Goal: Task Accomplishment & Management: Complete application form

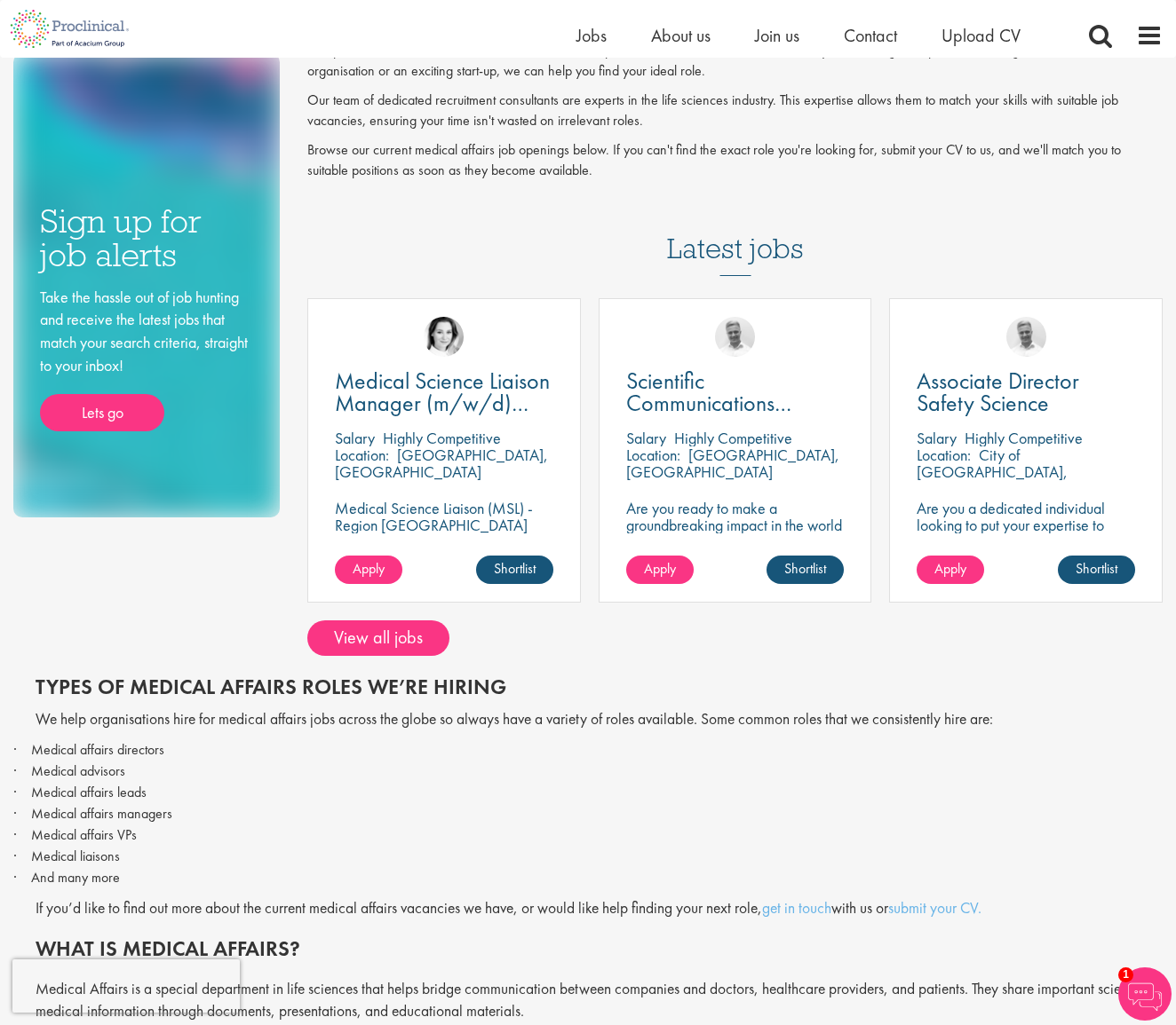
scroll to position [177, 0]
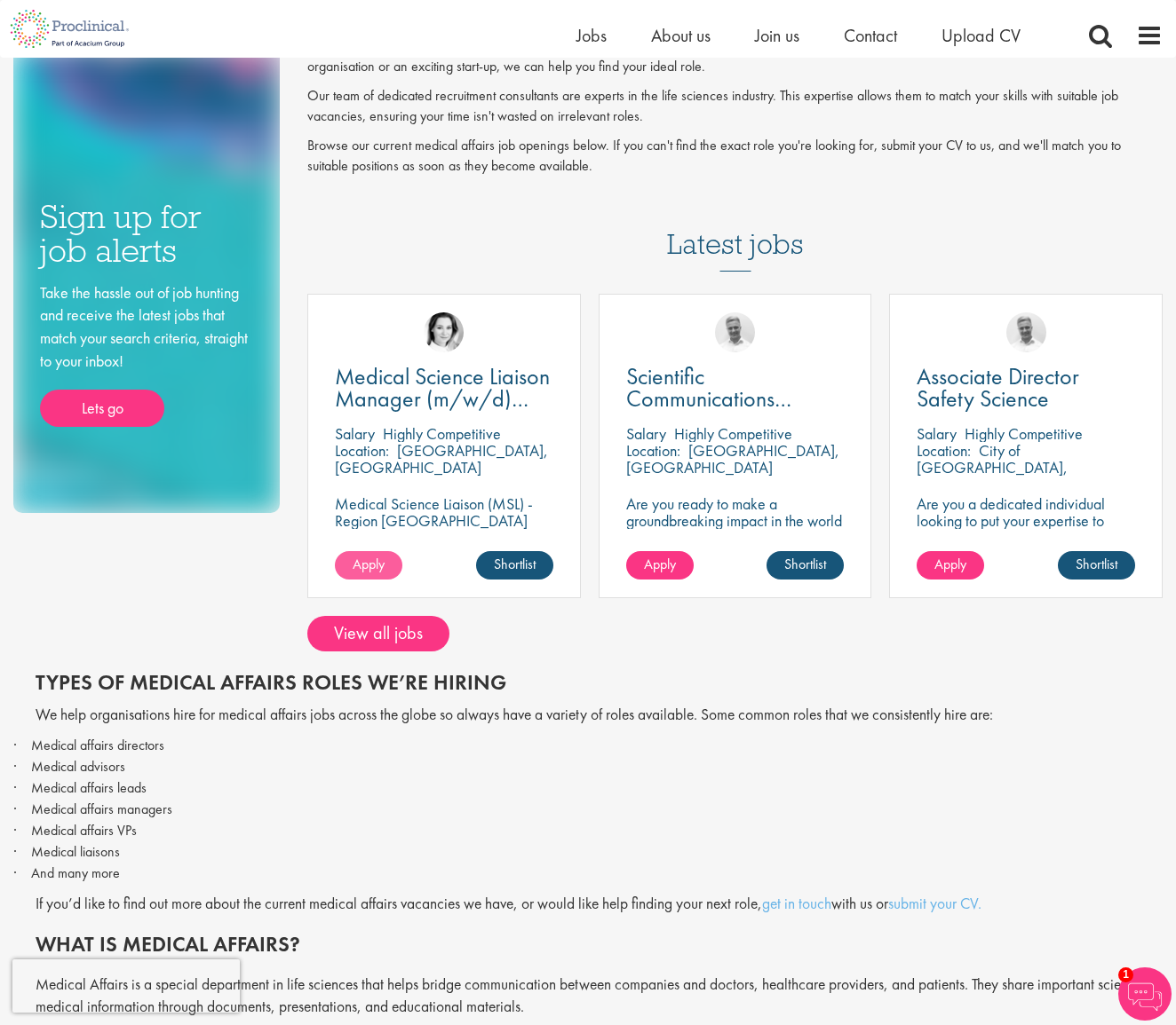
click at [387, 557] on link "Apply" at bounding box center [369, 565] width 67 height 28
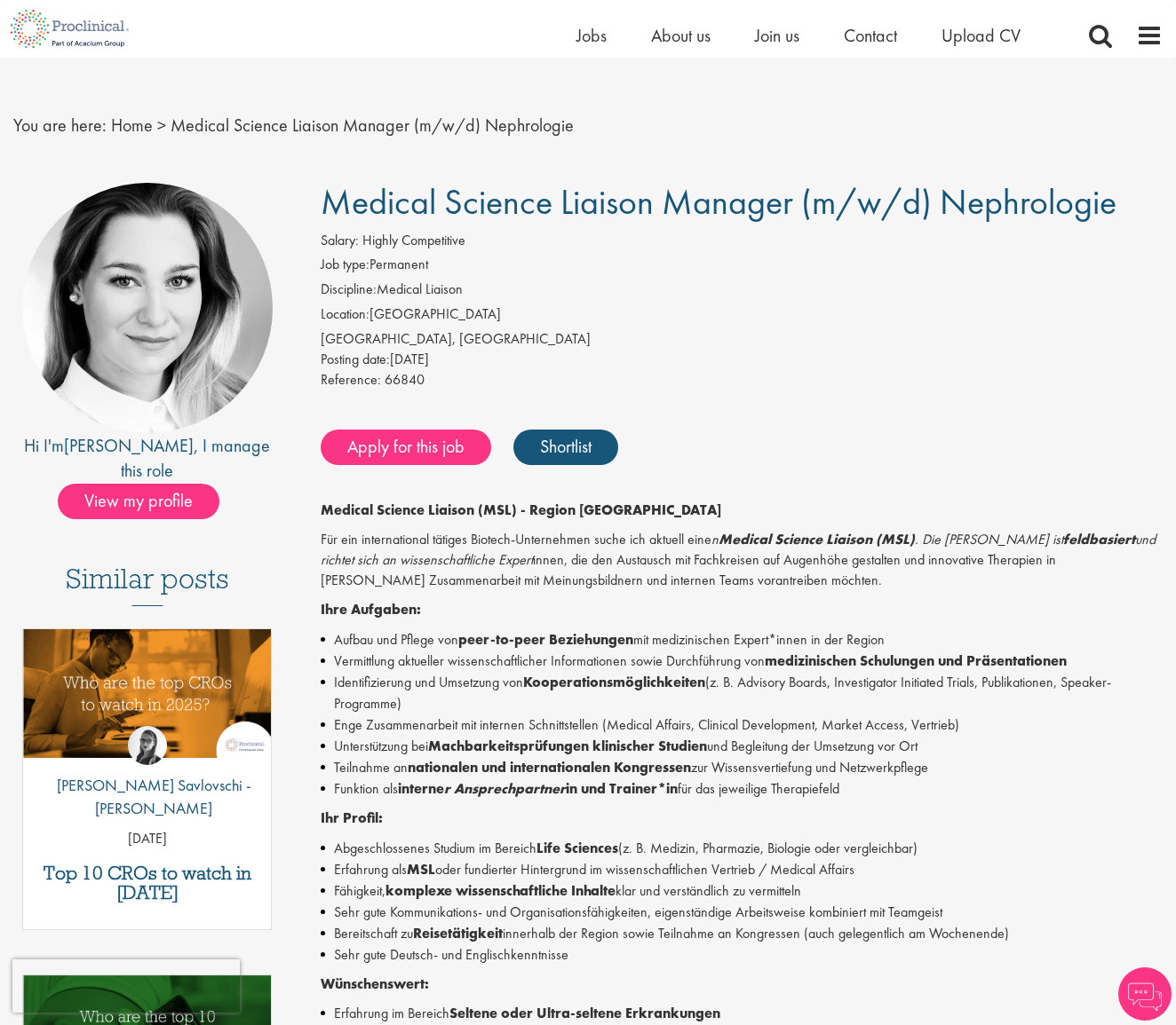
scroll to position [20, 0]
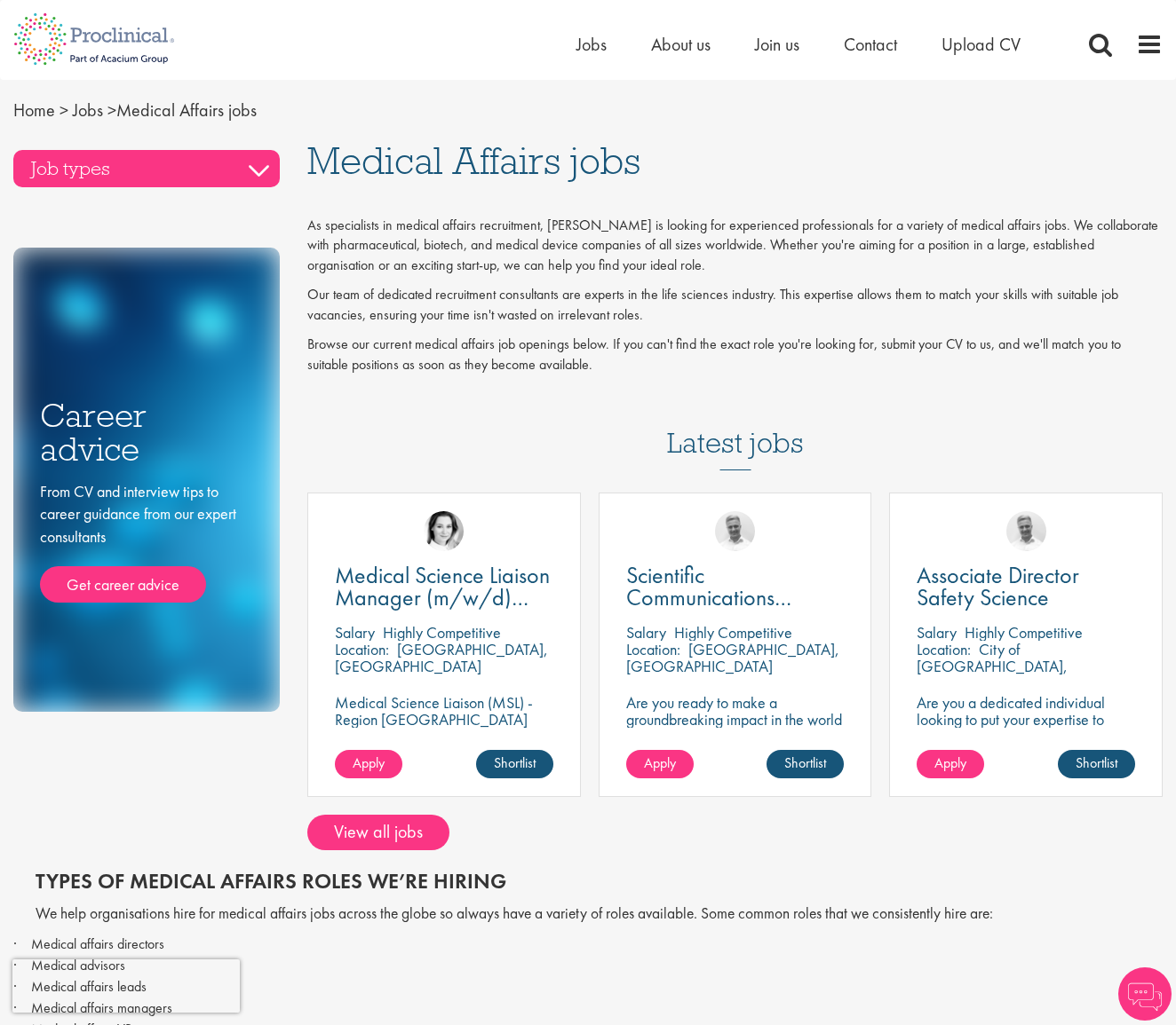
click at [251, 165] on h3 "Job types" at bounding box center [146, 168] width 267 height 37
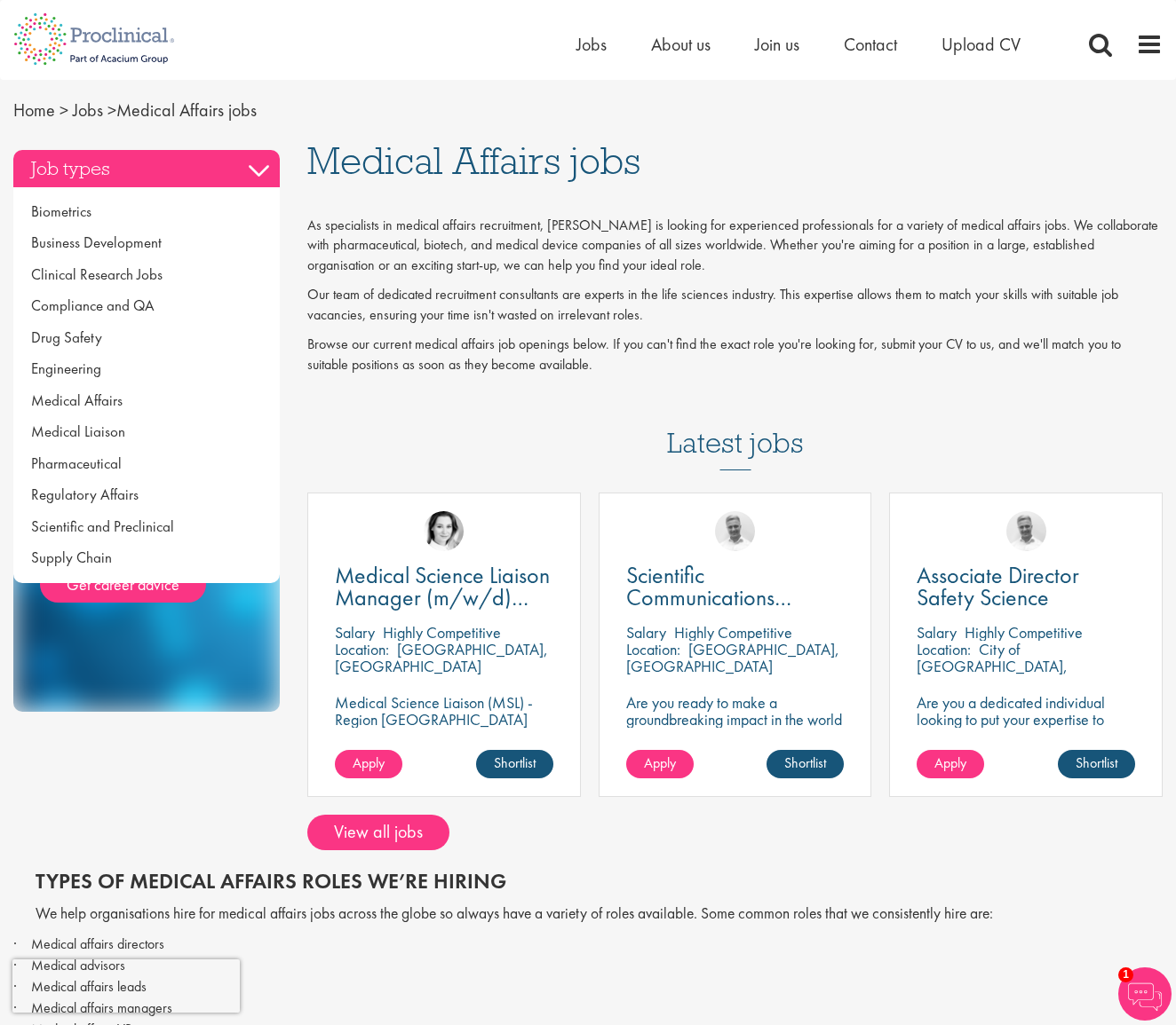
click at [251, 165] on h3 "Job types" at bounding box center [146, 168] width 267 height 37
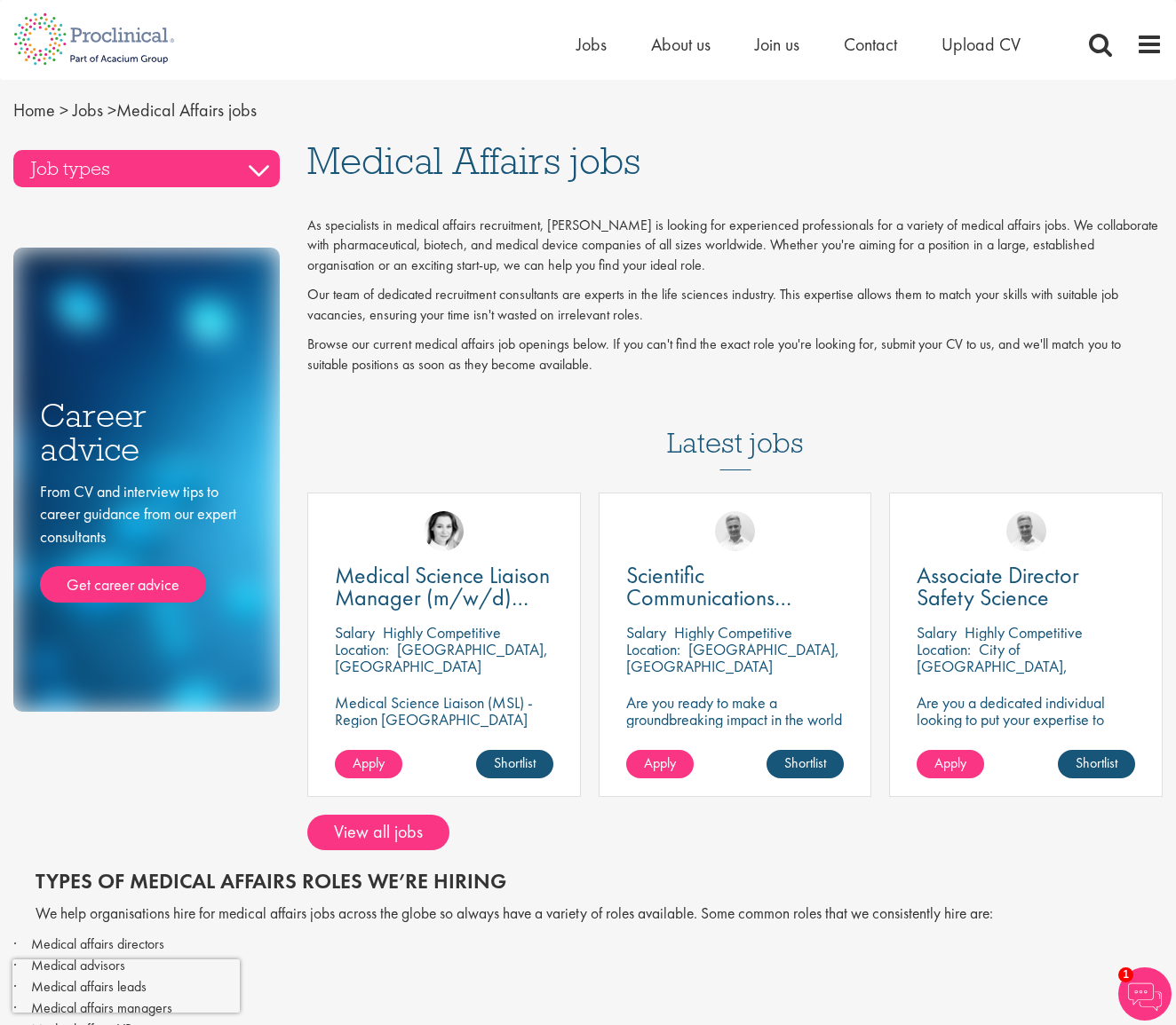
click at [251, 165] on h3 "Job types" at bounding box center [146, 168] width 267 height 37
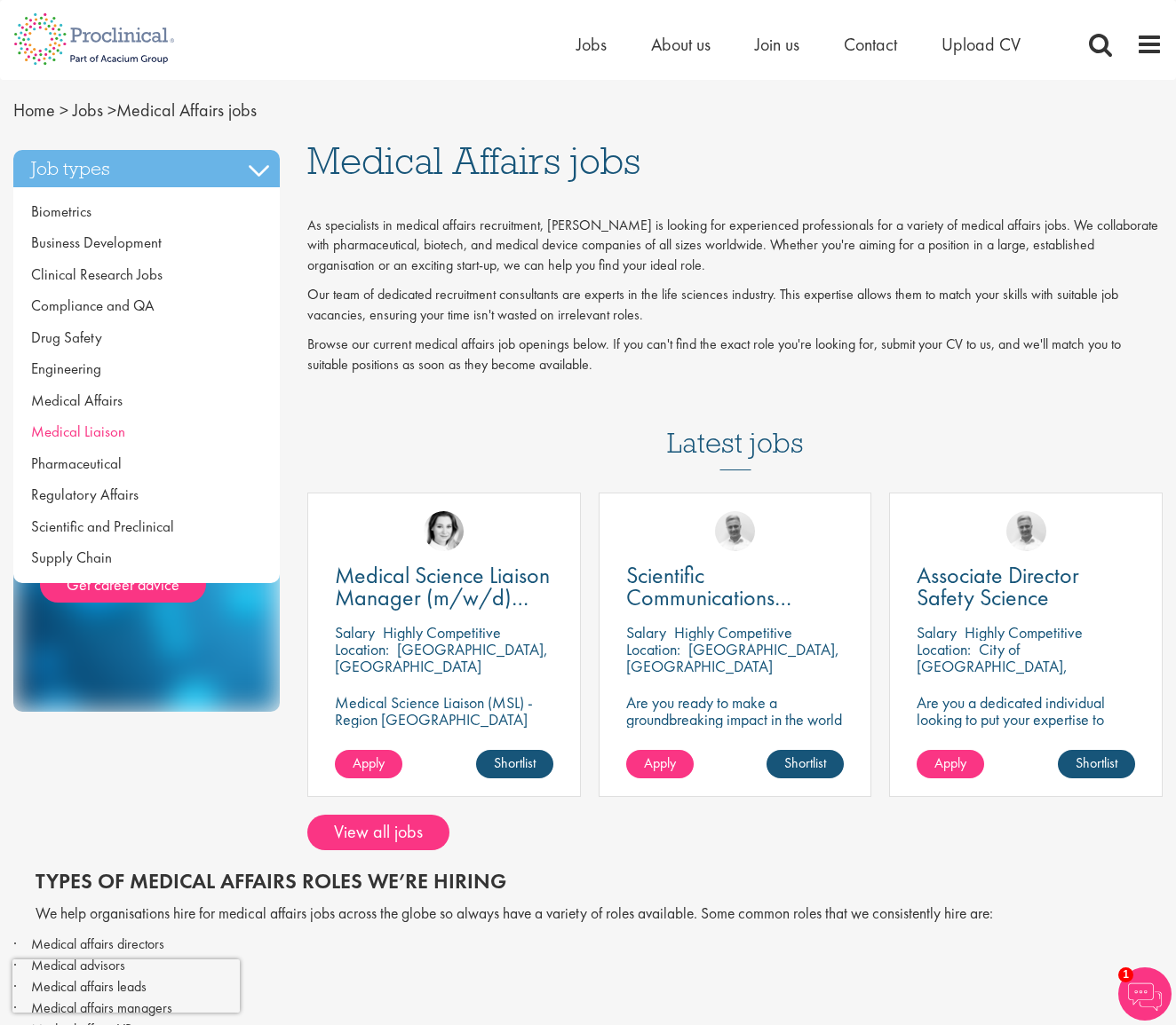
click at [102, 422] on span "Medical Liaison" at bounding box center [78, 432] width 95 height 20
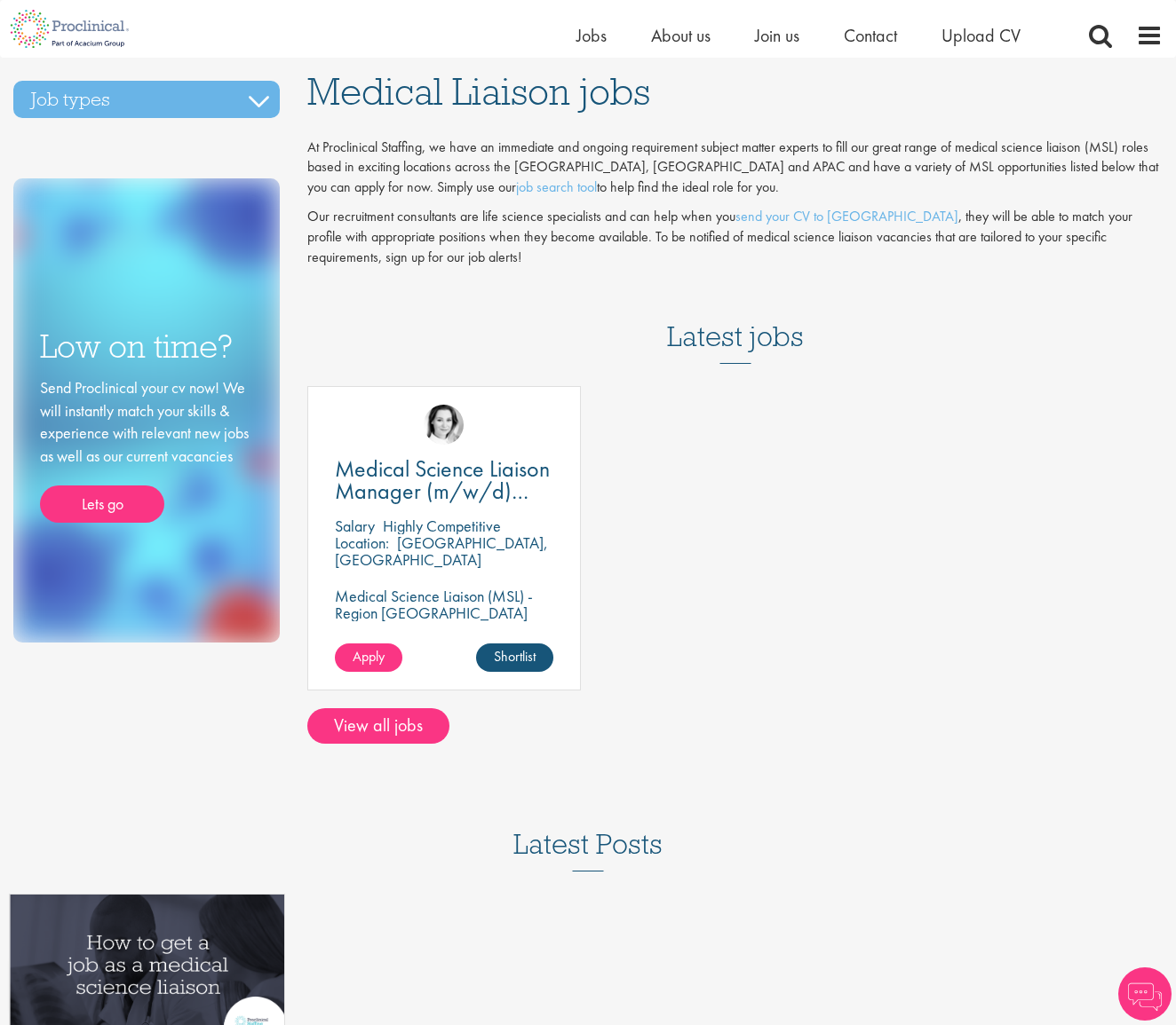
scroll to position [49, 0]
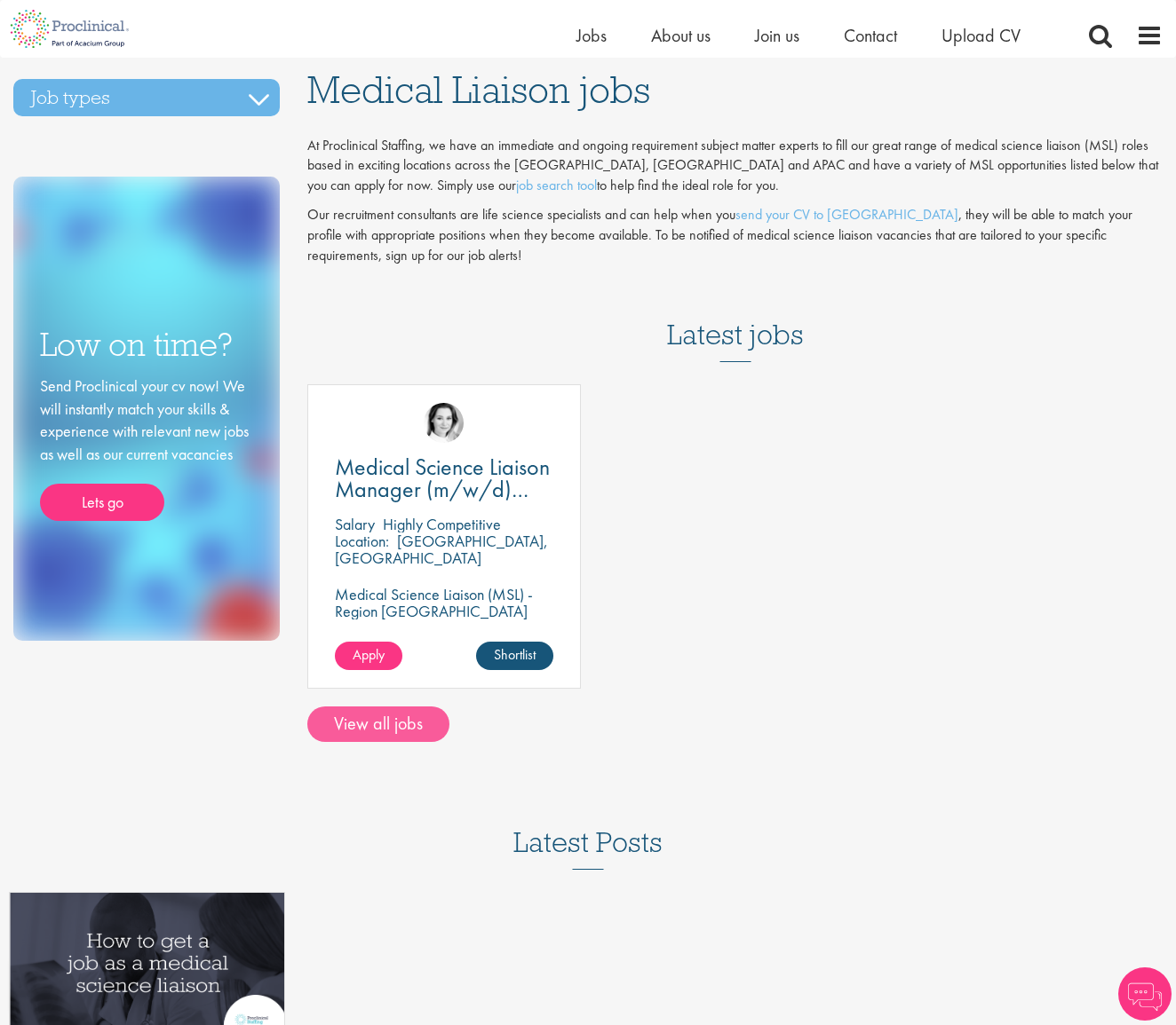
click at [389, 725] on link "View all jobs" at bounding box center [378, 725] width 142 height 36
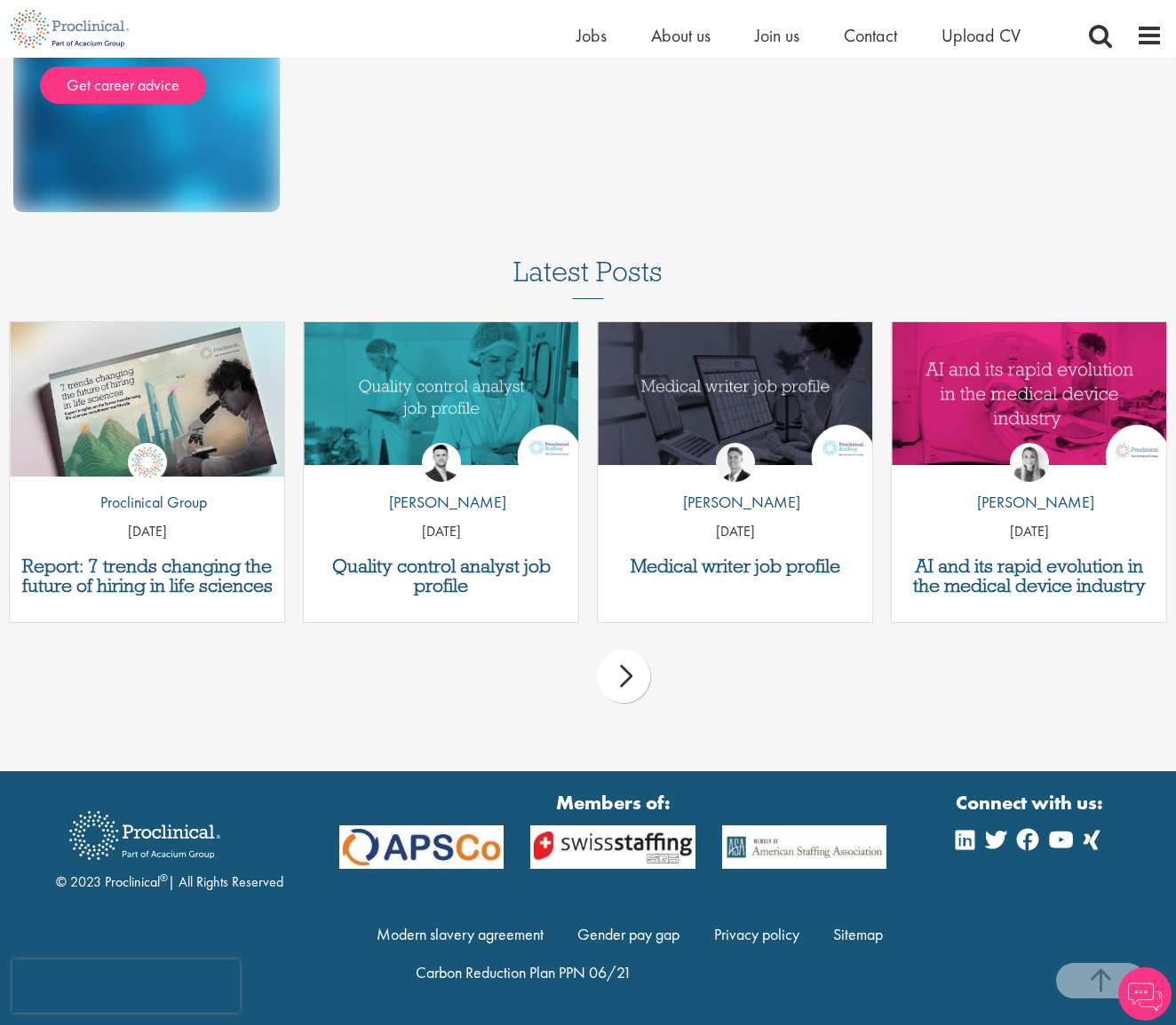
scroll to position [939, 0]
